Goal: Task Accomplishment & Management: Complete application form

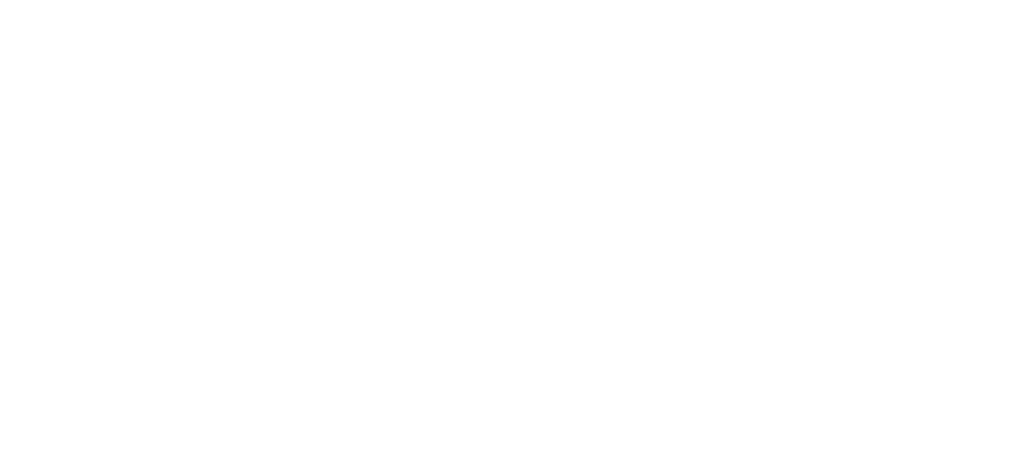
click at [0, 0] on html at bounding box center [0, 0] width 0 height 0
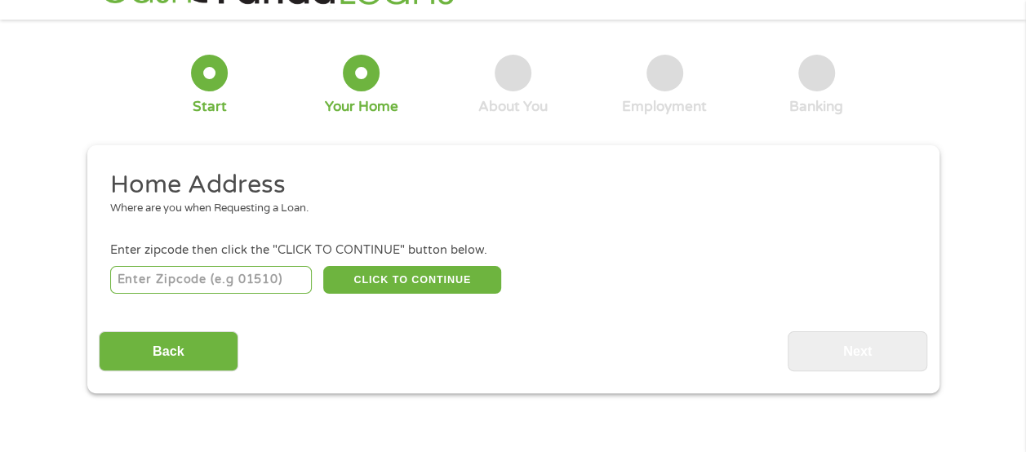
scroll to position [82, 0]
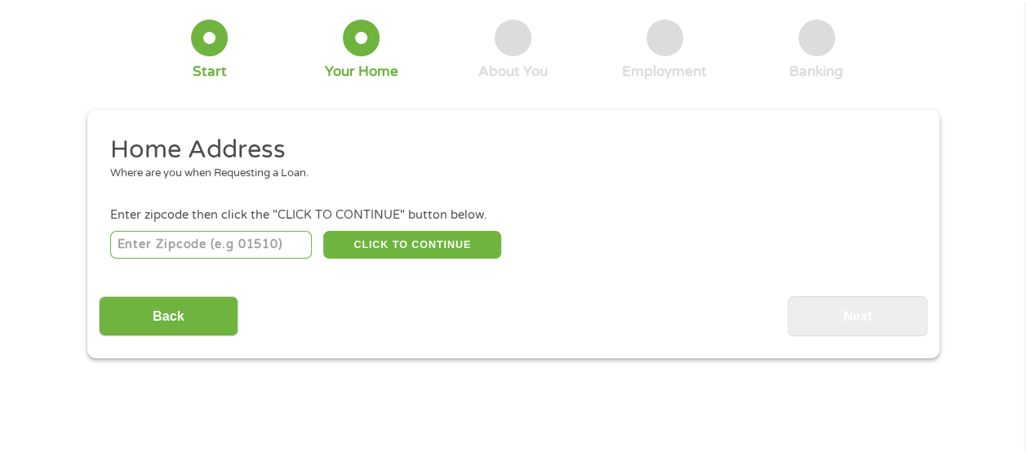
click at [247, 240] on input "number" at bounding box center [211, 245] width 202 height 28
type input "67554"
click at [371, 257] on button "CLICK TO CONTINUE" at bounding box center [412, 245] width 178 height 28
type input "67554"
type input "[PERSON_NAME]"
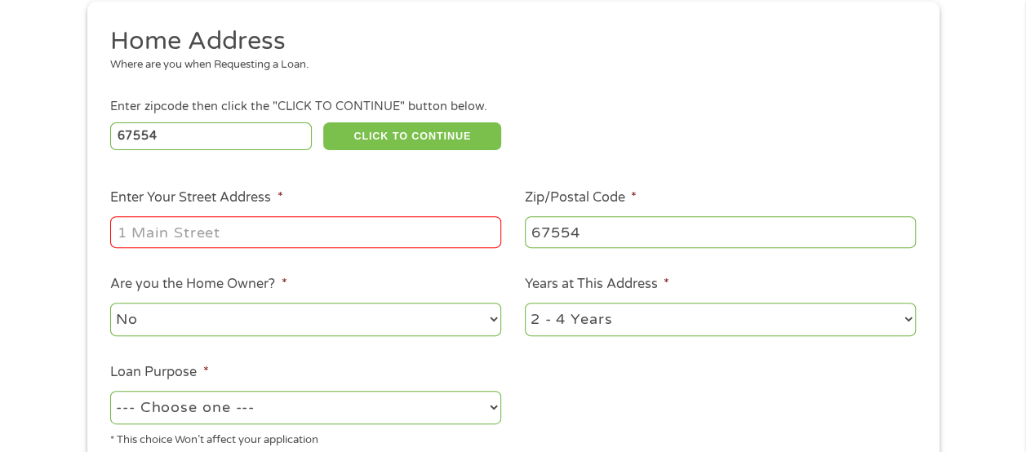
scroll to position [245, 0]
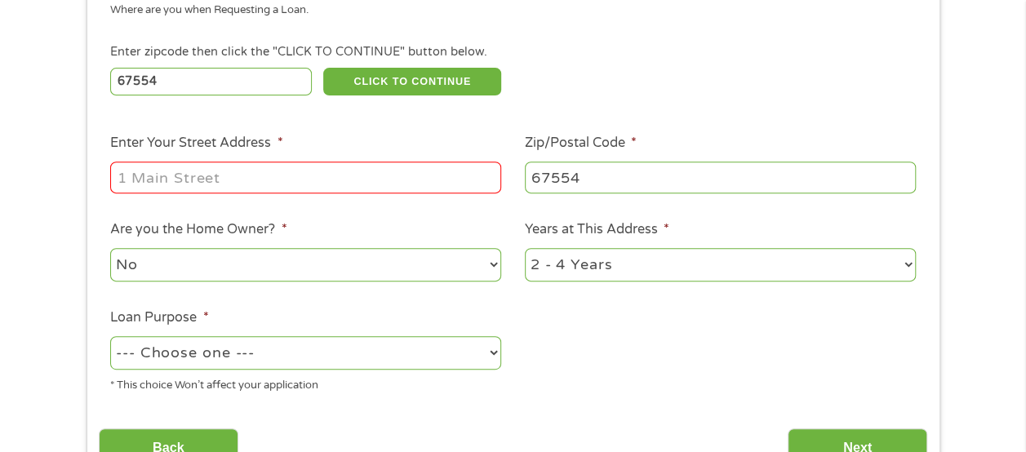
click at [358, 193] on input "Enter Your Street Address *" at bounding box center [305, 177] width 391 height 31
type input "[STREET_ADDRESS]"
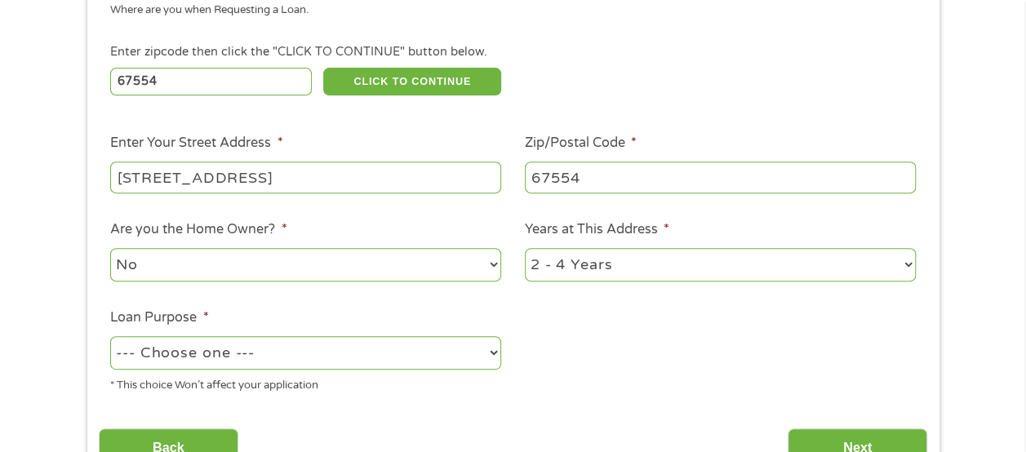
scroll to position [327, 0]
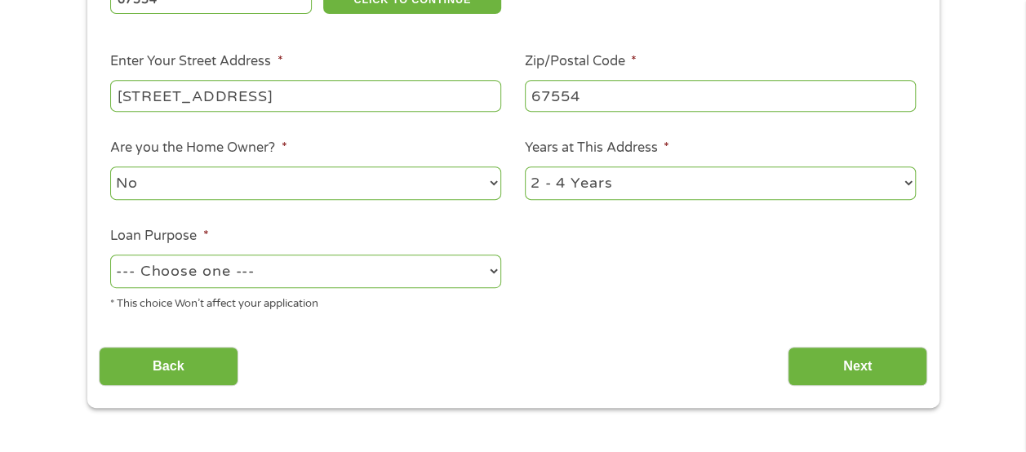
click at [358, 268] on select "--- Choose one --- Pay Bills Debt Consolidation Home Improvement Major Purchase…" at bounding box center [305, 271] width 391 height 33
select select "paybills"
click at [110, 256] on select "--- Choose one --- Pay Bills Debt Consolidation Home Improvement Major Purchase…" at bounding box center [305, 271] width 391 height 33
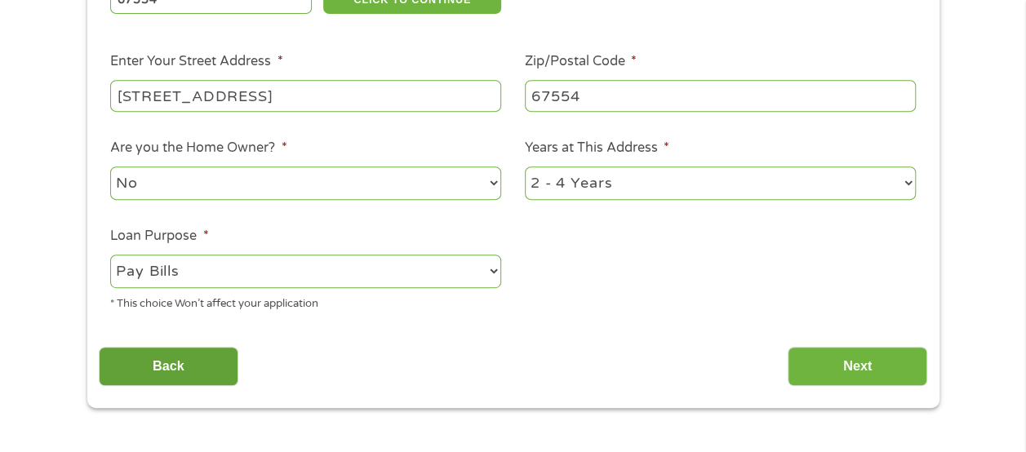
click at [176, 364] on input "Back" at bounding box center [169, 367] width 140 height 40
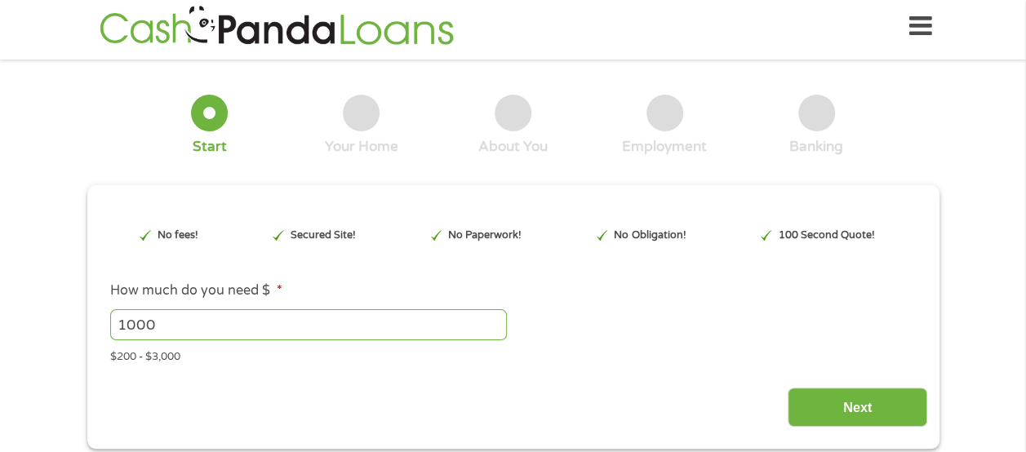
scroll to position [0, 0]
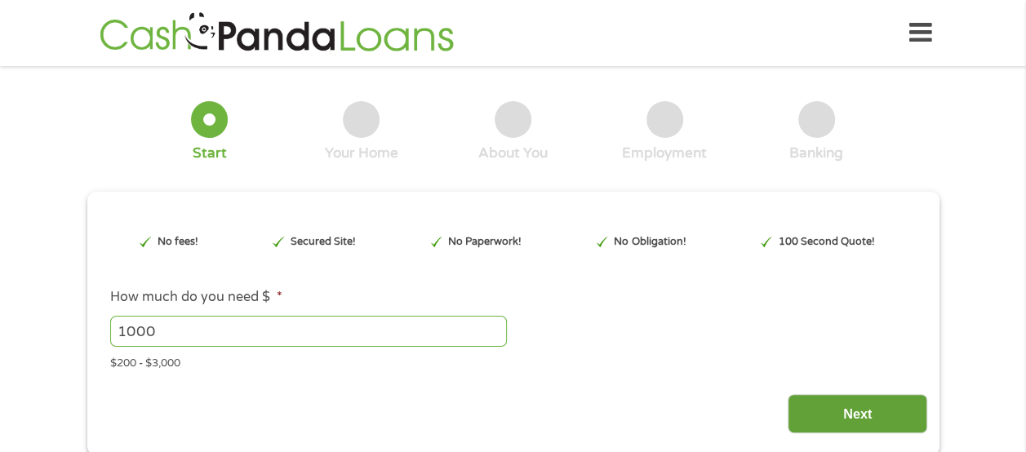
click at [838, 420] on input "Next" at bounding box center [858, 414] width 140 height 40
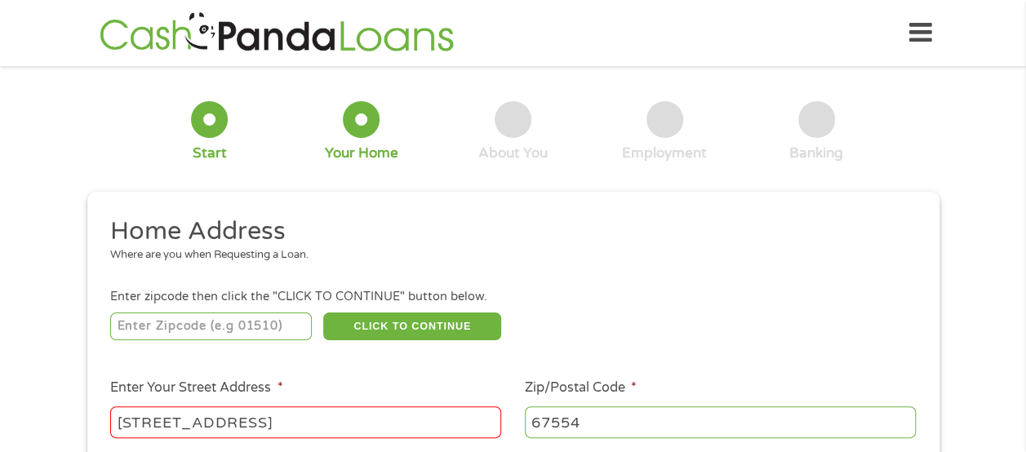
scroll to position [7, 7]
click at [220, 334] on input "number" at bounding box center [211, 327] width 202 height 28
type input "67554"
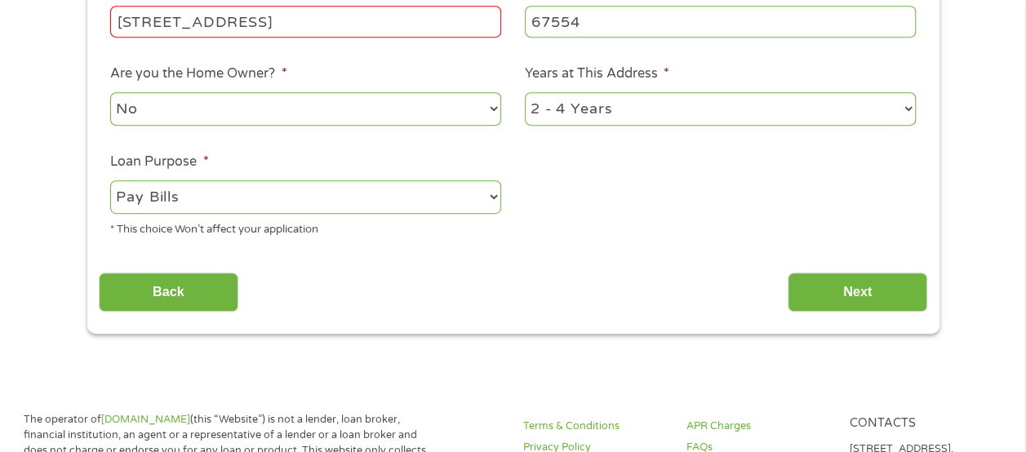
scroll to position [408, 0]
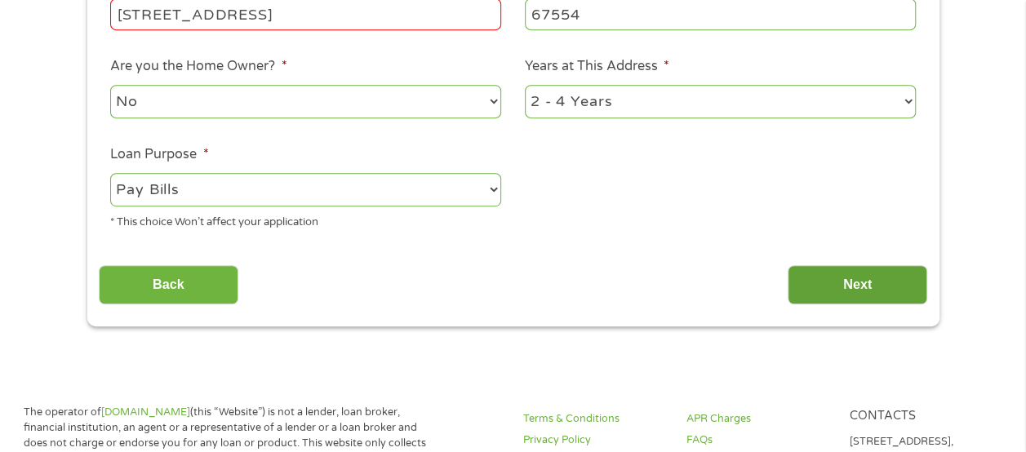
drag, startPoint x: 809, startPoint y: 294, endPoint x: 820, endPoint y: 294, distance: 10.6
click at [810, 294] on input "Next" at bounding box center [858, 285] width 140 height 40
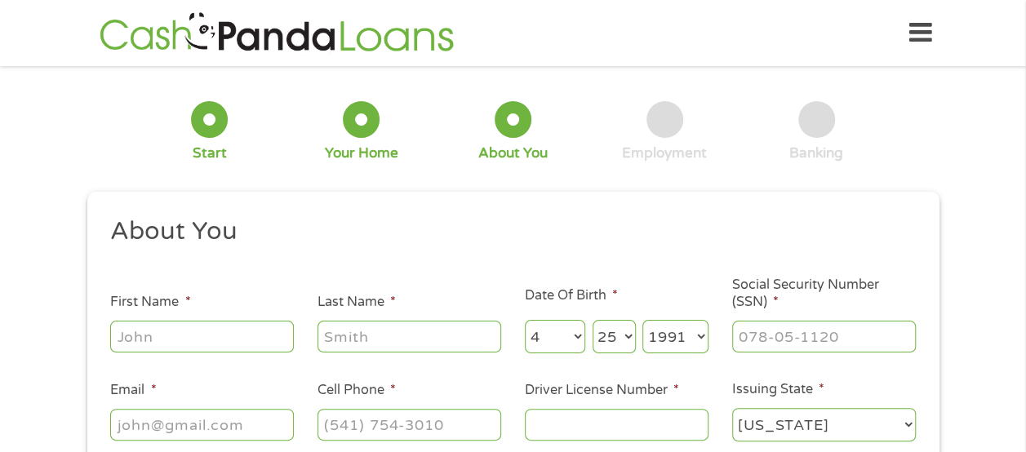
scroll to position [82, 0]
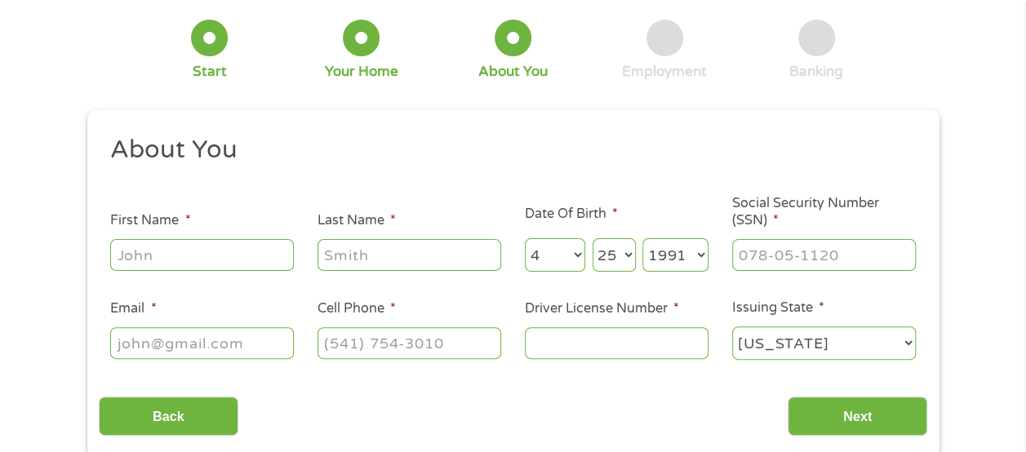
click at [258, 260] on input "First Name *" at bounding box center [202, 254] width 184 height 31
type input "[PERSON_NAME]"
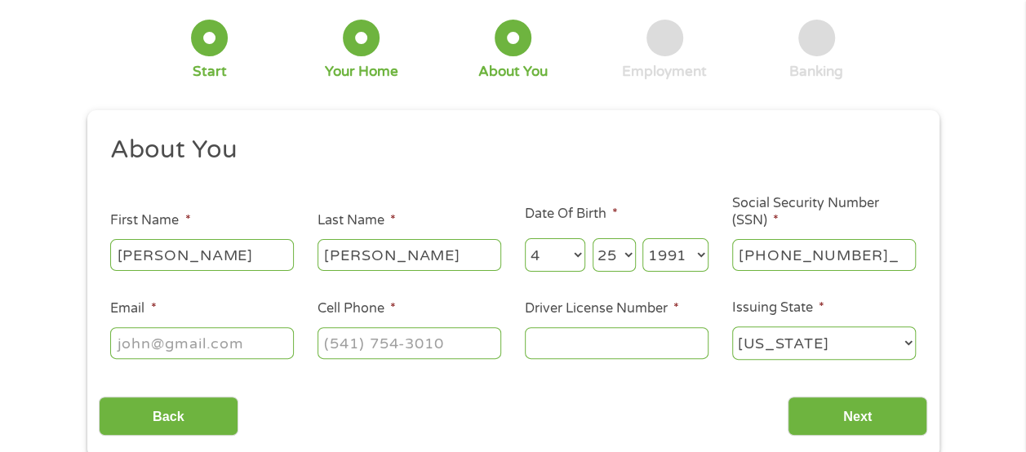
type input "509-06-5651"
click at [238, 357] on input "Email *" at bounding box center [202, 342] width 184 height 31
type input "[EMAIL_ADDRESS][DOMAIN_NAME]"
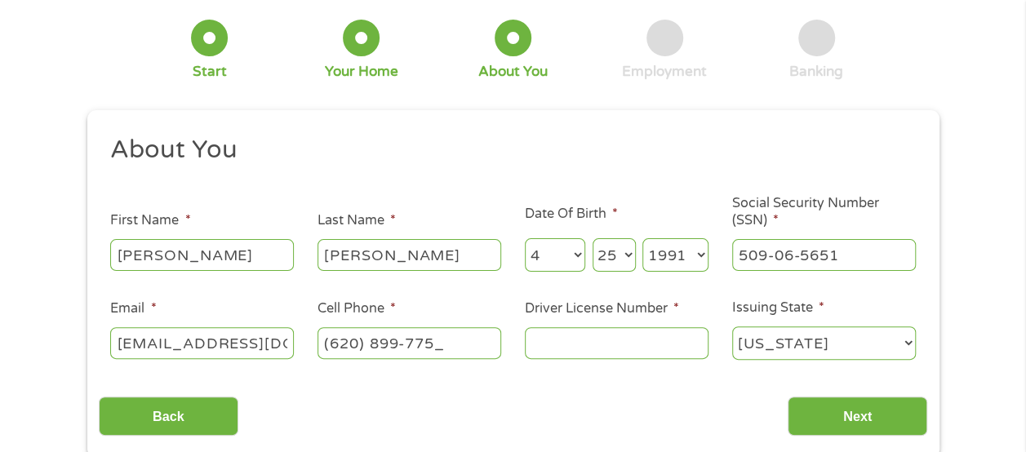
type input "[PHONE_NUMBER]"
type input "k02504143"
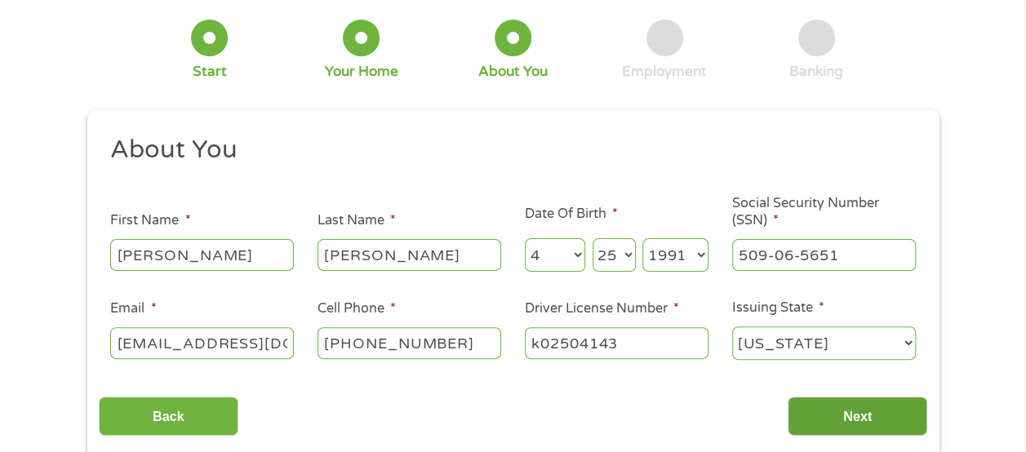
drag, startPoint x: 855, startPoint y: 425, endPoint x: 851, endPoint y: 417, distance: 8.4
click at [854, 418] on input "Next" at bounding box center [858, 417] width 140 height 40
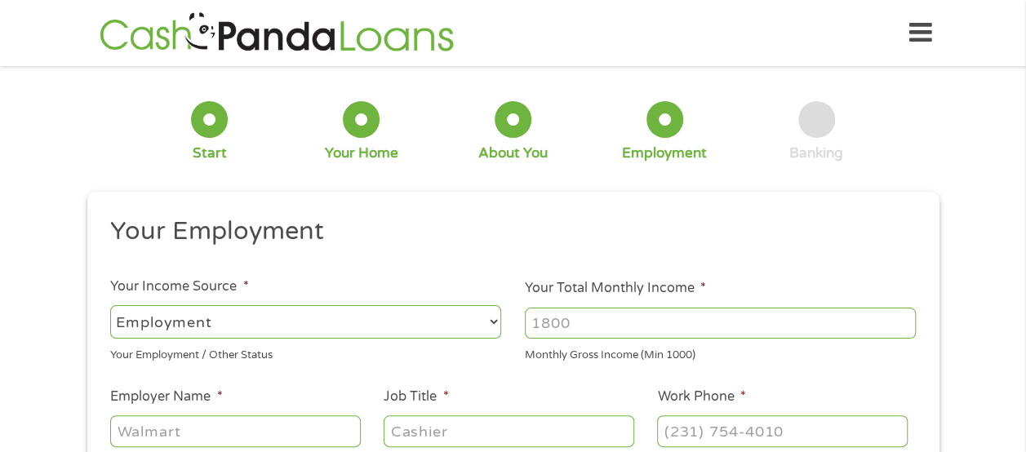
scroll to position [82, 0]
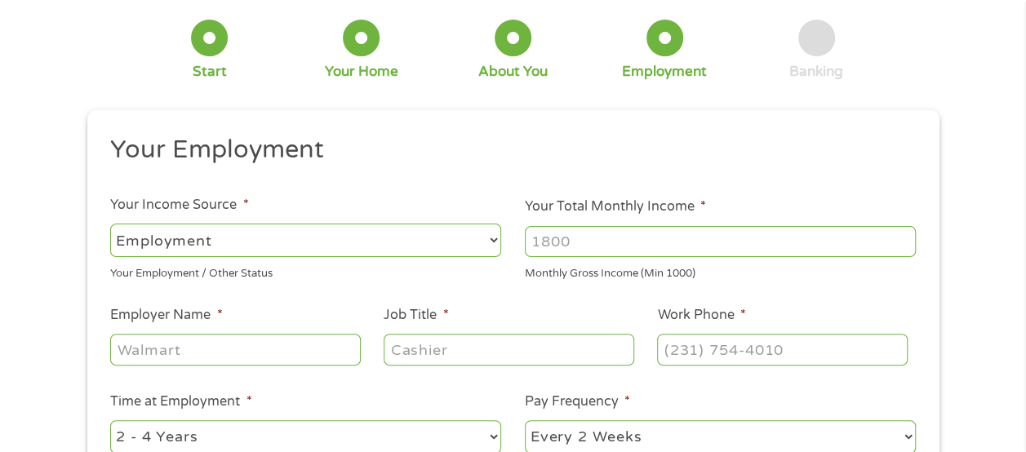
click at [735, 240] on input "Your Total Monthly Income *" at bounding box center [720, 241] width 391 height 31
type input "3100"
type input "USD405"
type input "custodian"
type input "[PHONE_NUMBER]"
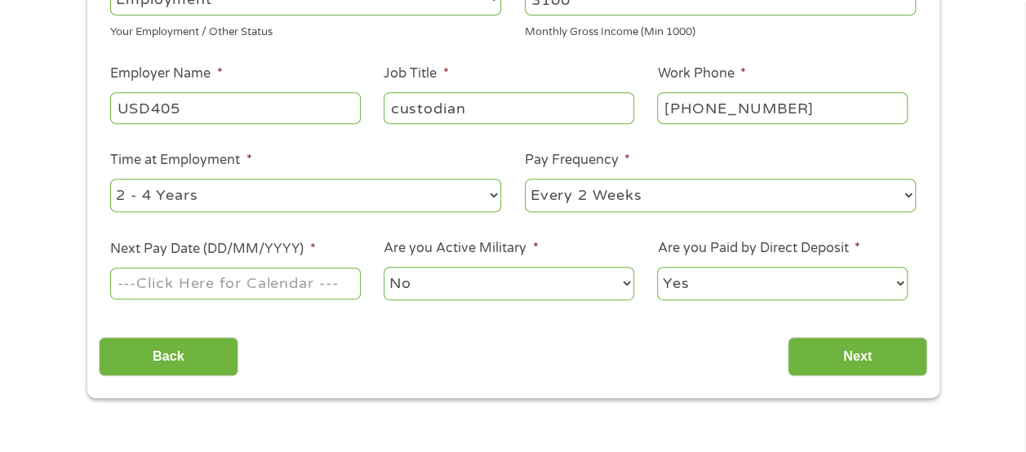
scroll to position [327, 0]
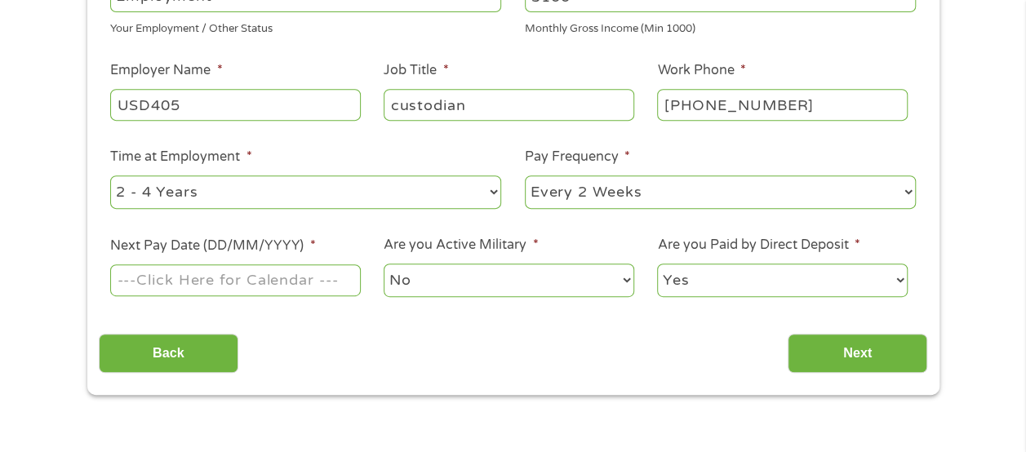
click at [754, 198] on select "--- Choose one --- Every 2 Weeks Every Week Monthly Semi-Monthly" at bounding box center [720, 192] width 391 height 33
select select "monthly"
click at [525, 176] on select "--- Choose one --- Every 2 Weeks Every Week Monthly Semi-Monthly" at bounding box center [720, 192] width 391 height 33
click at [229, 282] on input "Next Pay Date (DD/MM/YYYY) *" at bounding box center [235, 280] width 250 height 31
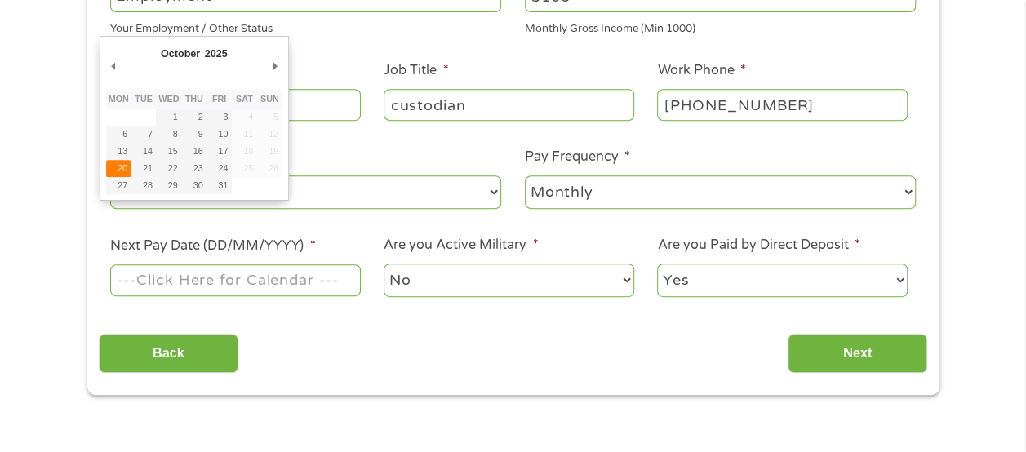
type input "[DATE]"
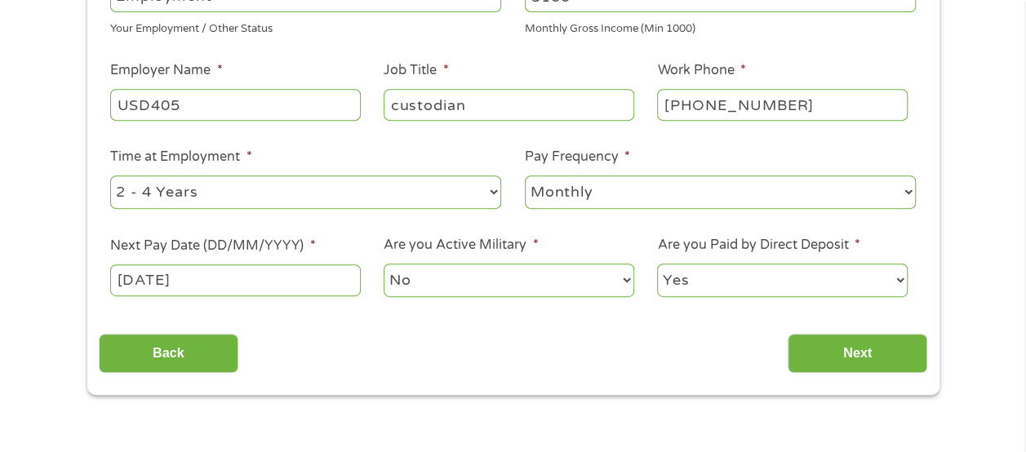
click at [418, 283] on select "No Yes" at bounding box center [509, 280] width 250 height 33
click at [420, 283] on select "No Yes" at bounding box center [509, 280] width 250 height 33
click at [687, 283] on select "Yes No" at bounding box center [782, 280] width 250 height 33
click at [657, 264] on select "Yes No" at bounding box center [782, 280] width 250 height 33
click at [812, 365] on input "Next" at bounding box center [858, 354] width 140 height 40
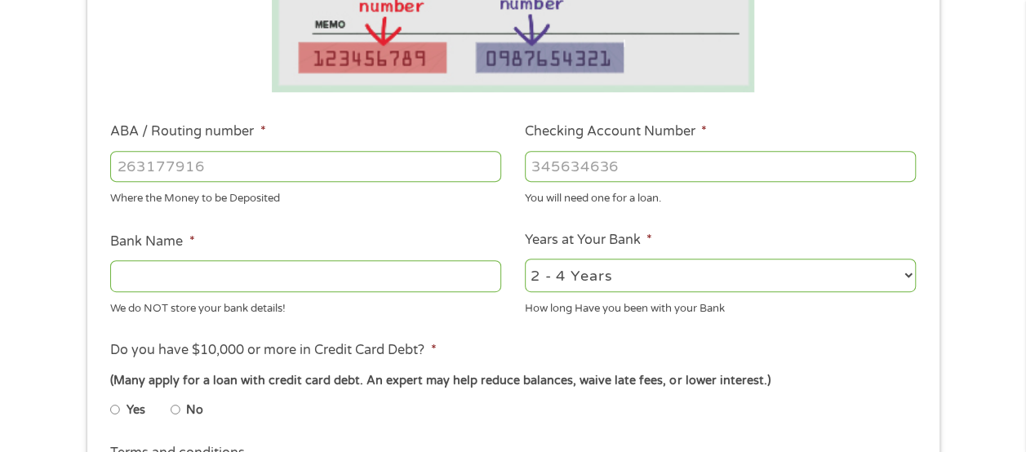
scroll to position [408, 0]
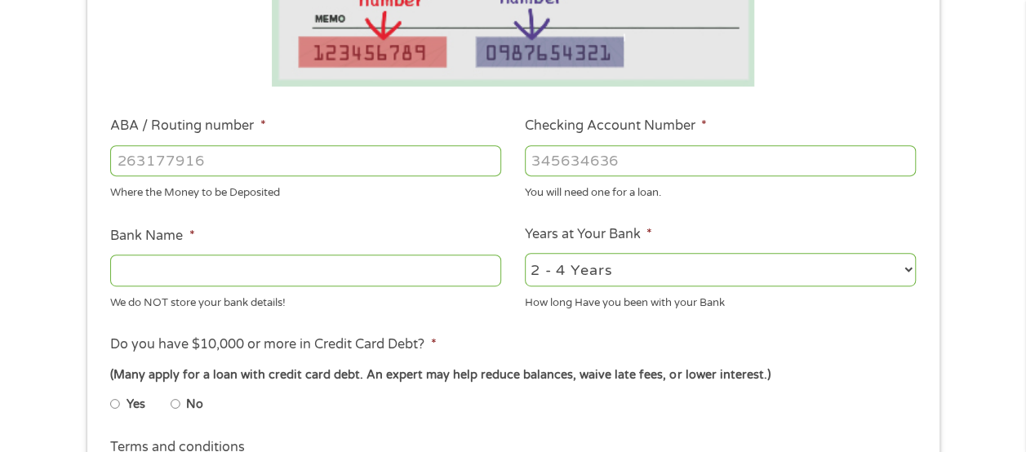
click at [443, 155] on input "ABA / Routing number *" at bounding box center [305, 160] width 391 height 31
type input "073972181"
type input "METABANK"
type input "073972181"
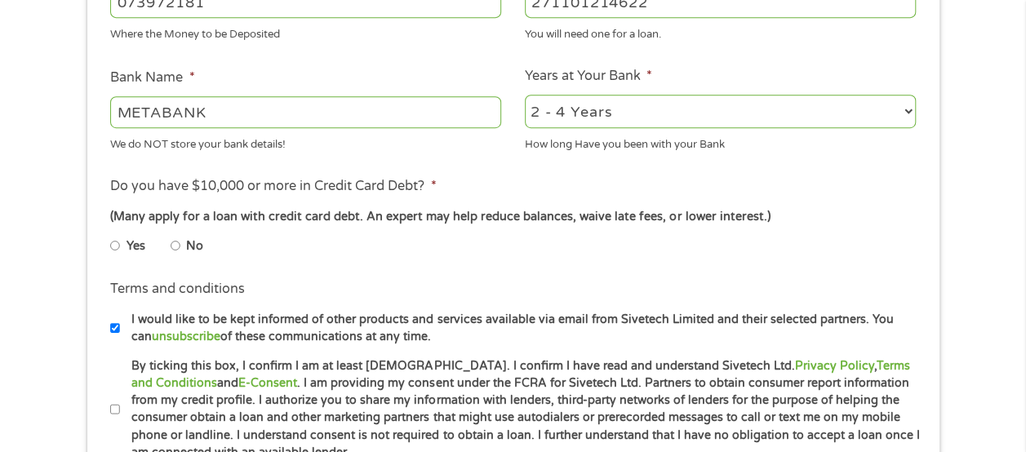
scroll to position [572, 0]
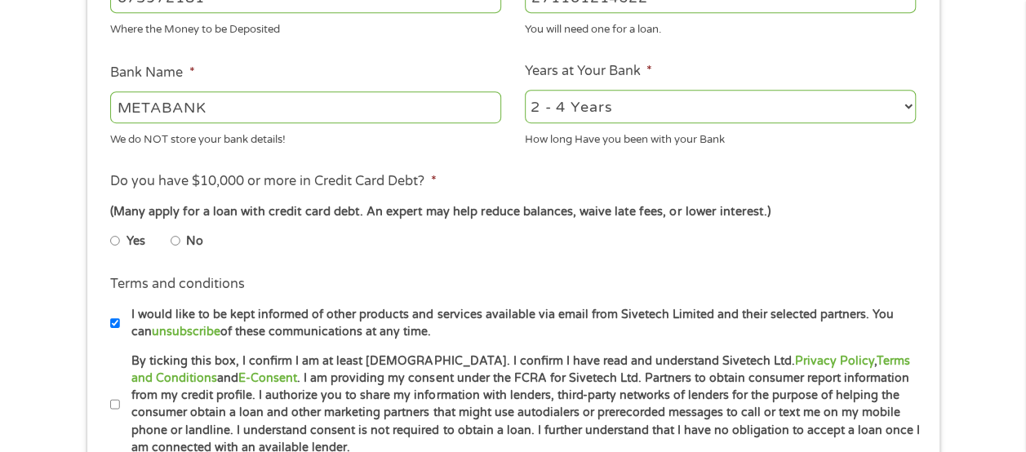
type input "271101214622"
click at [617, 105] on select "2 - 4 Years 6 - 12 Months 1 - 2 Years Over 4 Years" at bounding box center [720, 106] width 391 height 33
select select "60months"
click at [525, 91] on select "2 - 4 Years 6 - 12 Months 1 - 2 Years Over 4 Years" at bounding box center [720, 106] width 391 height 33
click at [117, 239] on input "Yes" at bounding box center [115, 241] width 10 height 26
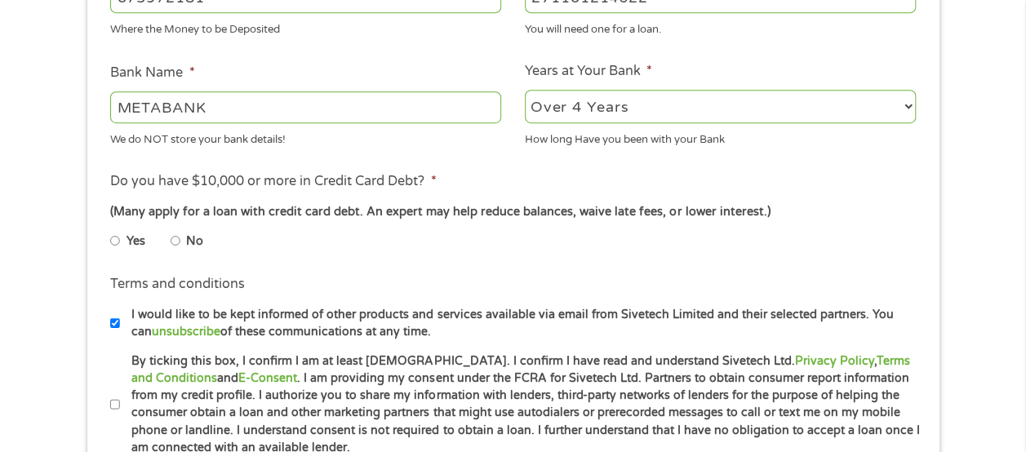
radio input "true"
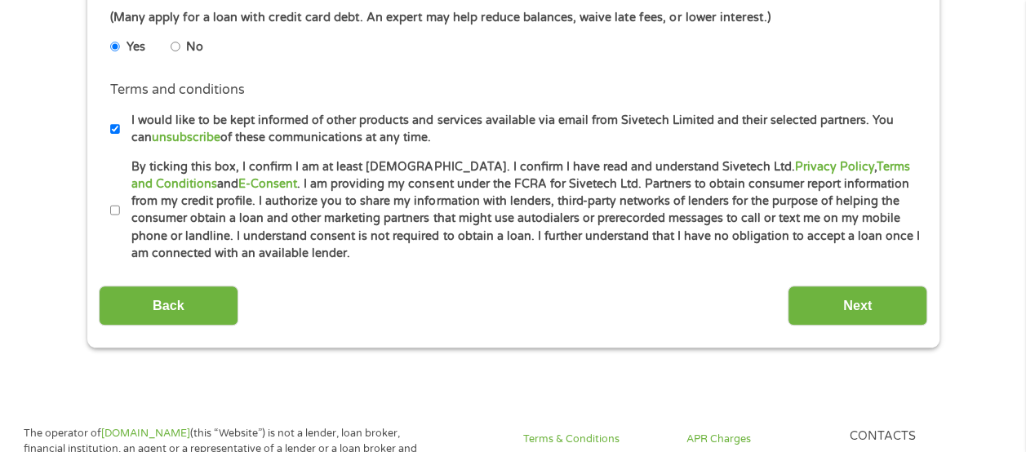
scroll to position [816, 0]
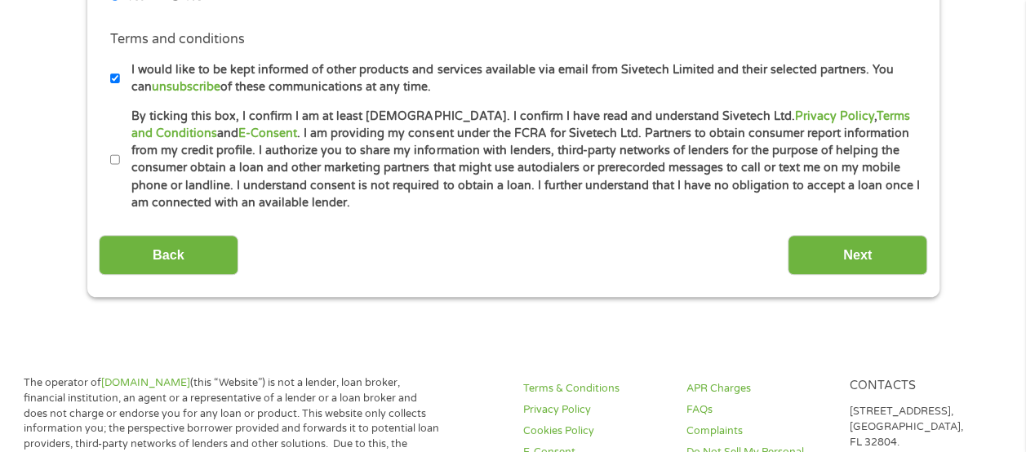
click at [120, 167] on label "By ticking this box, I confirm I am at least [DEMOGRAPHIC_DATA]. I confirm I ha…" at bounding box center [520, 160] width 801 height 105
click at [120, 167] on input "By ticking this box, I confirm I am at least [DEMOGRAPHIC_DATA]. I confirm I ha…" at bounding box center [115, 160] width 10 height 26
checkbox input "true"
click at [838, 257] on input "Next" at bounding box center [858, 255] width 140 height 40
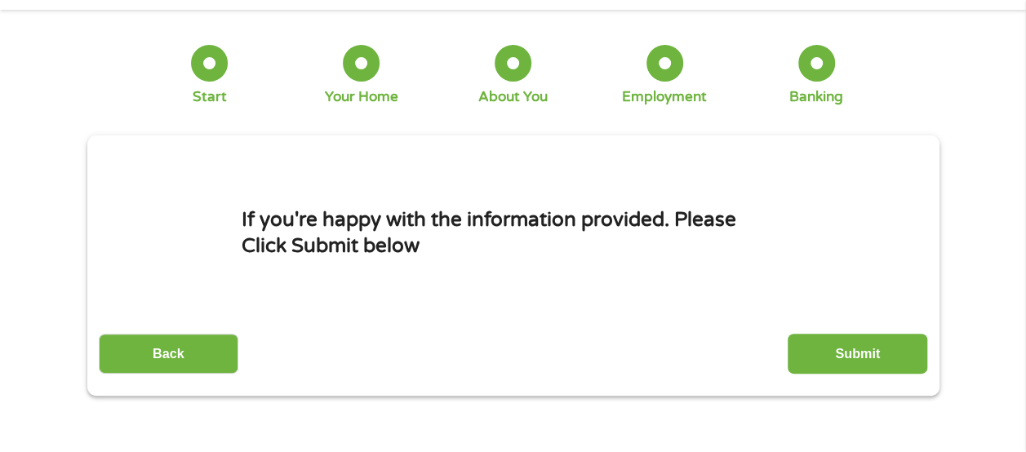
scroll to position [82, 0]
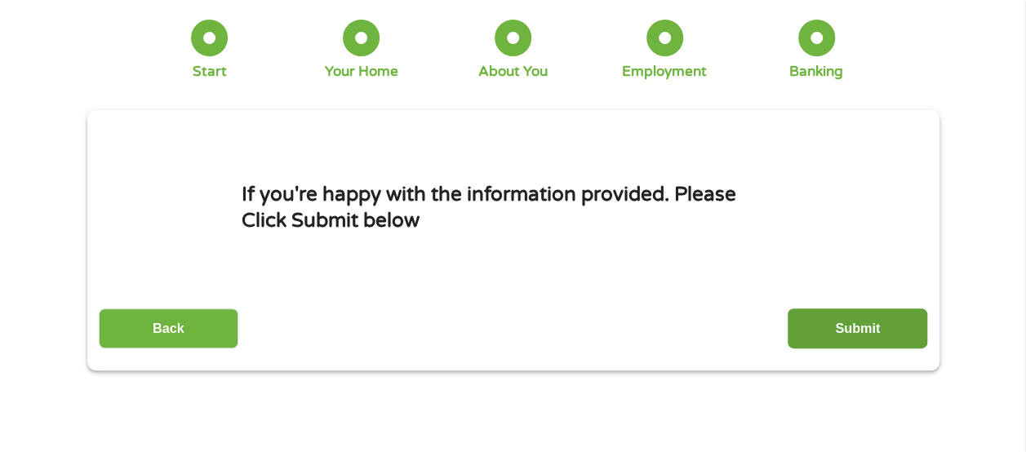
click at [890, 327] on input "Submit" at bounding box center [858, 329] width 140 height 40
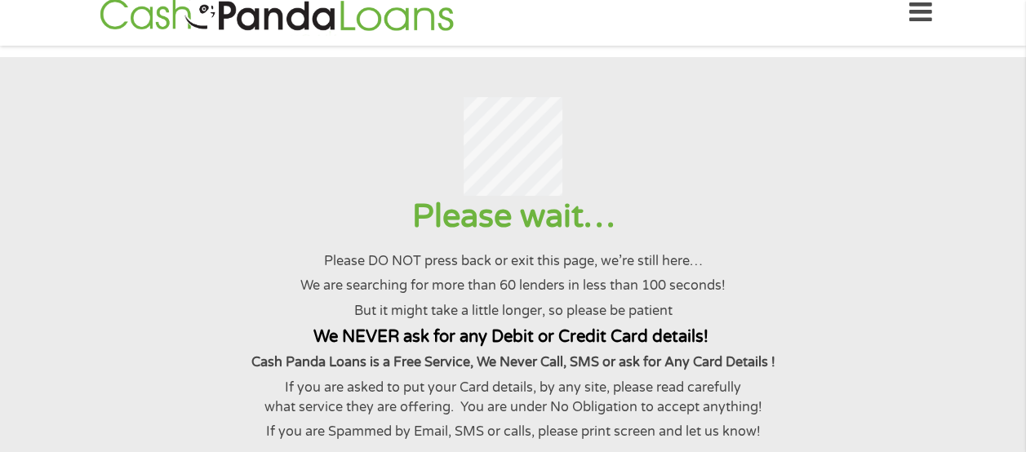
scroll to position [0, 0]
